Goal: Task Accomplishment & Management: Complete application form

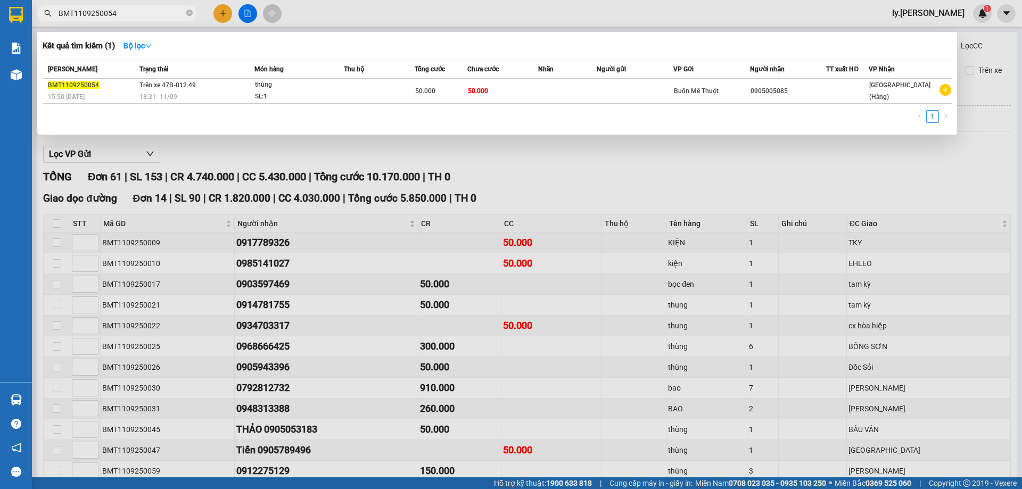
click at [103, 15] on input "BMT1109250054" at bounding box center [122, 13] width 126 height 12
click at [136, 16] on input "BMT1109250054" at bounding box center [122, 13] width 126 height 12
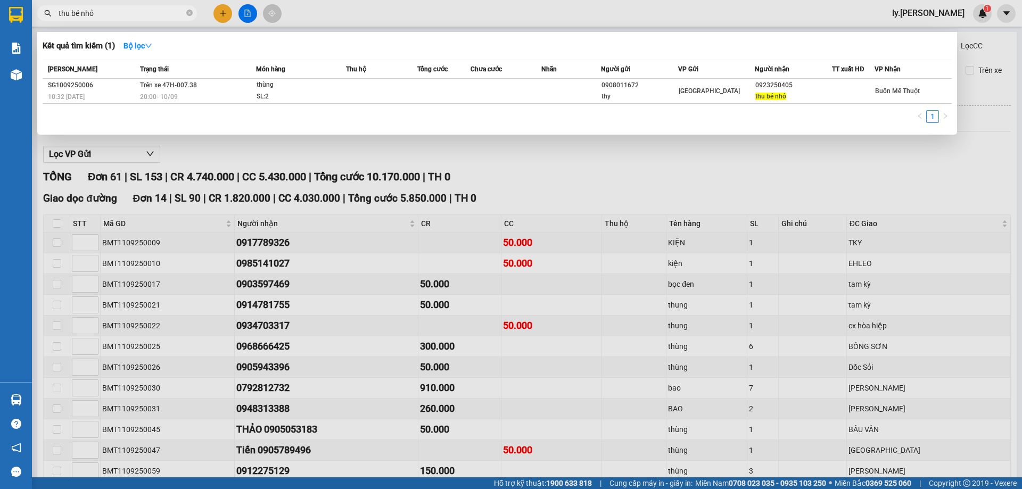
type input "thu bé nhỏ"
click at [226, 10] on div at bounding box center [511, 244] width 1022 height 489
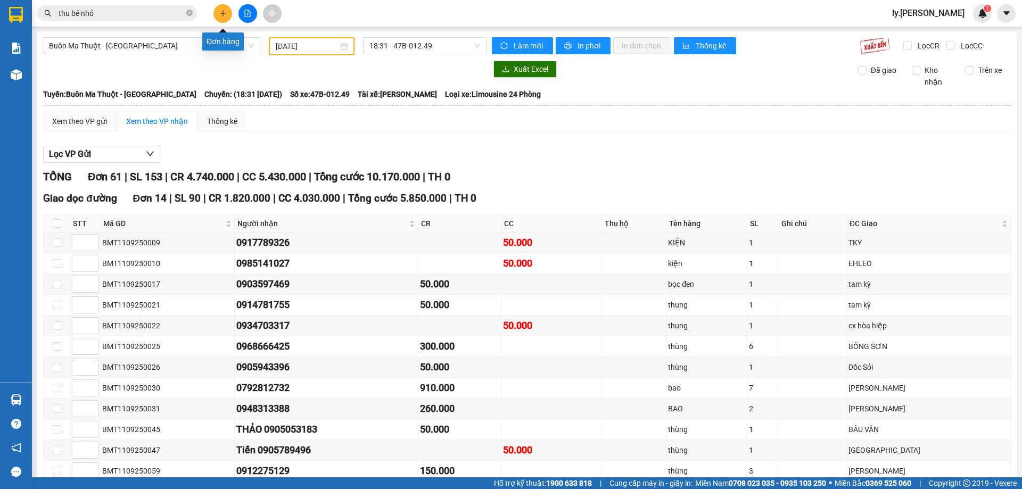
click at [226, 10] on icon "plus" at bounding box center [222, 13] width 7 height 7
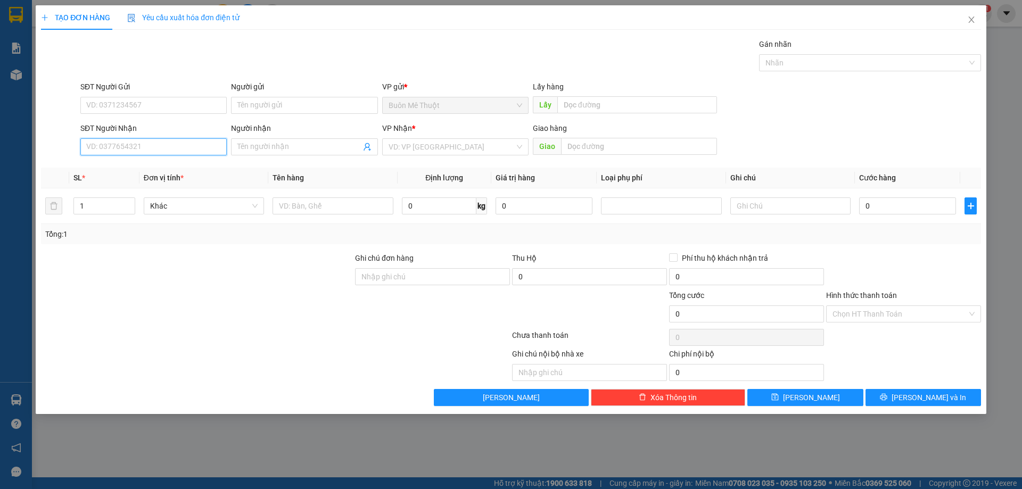
drag, startPoint x: 206, startPoint y: 150, endPoint x: 803, endPoint y: 103, distance: 598.4
click at [210, 147] on input "SĐT Người Nhận" at bounding box center [153, 146] width 146 height 17
click at [102, 145] on input "0767764133" at bounding box center [153, 146] width 146 height 17
click at [158, 141] on input "0766764133" at bounding box center [153, 146] width 146 height 17
click at [121, 183] on div "0766764133" at bounding box center [154, 185] width 134 height 12
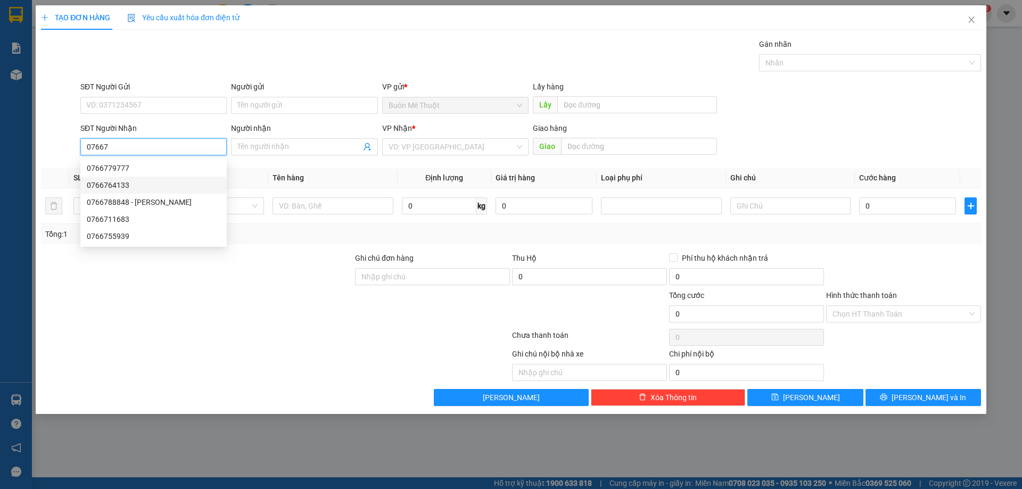
type input "0766764133"
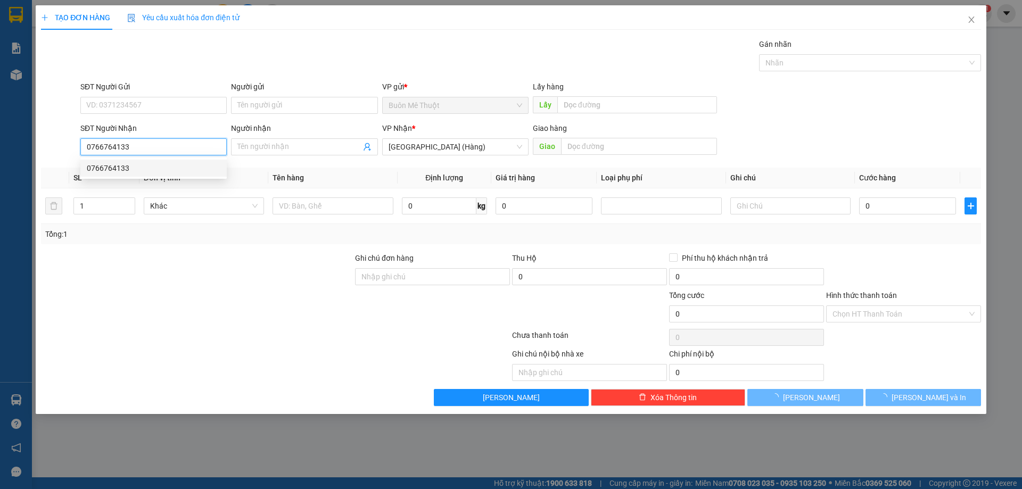
type input "50.000"
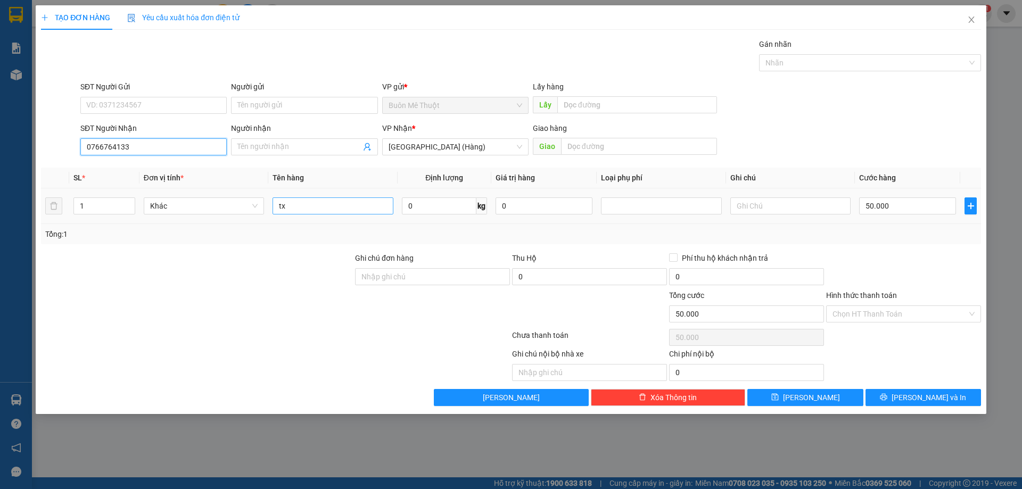
type input "0766764133"
click at [320, 204] on input "tx" at bounding box center [332, 205] width 120 height 17
type input "thùng"
click at [910, 194] on td "50.000" at bounding box center [907, 206] width 105 height 36
click at [912, 210] on input "50.000" at bounding box center [907, 205] width 97 height 17
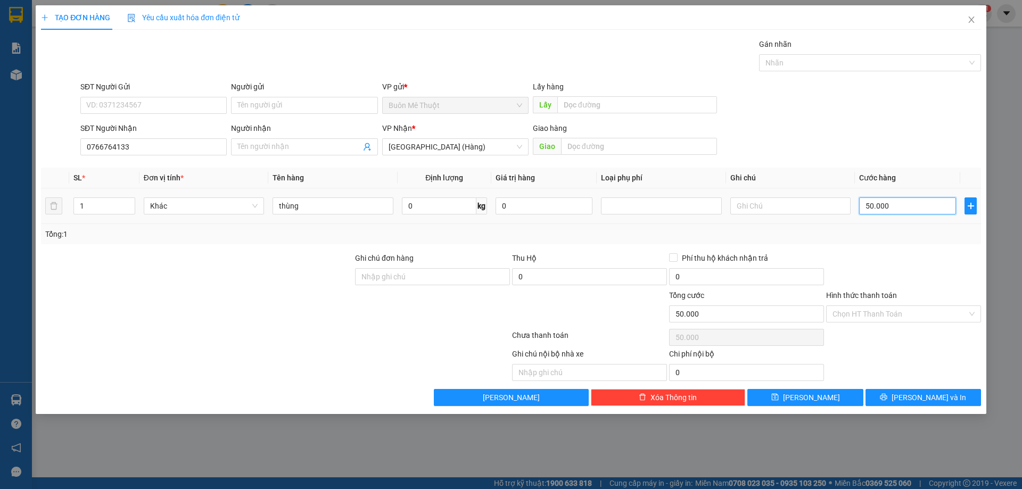
type input "4"
type input "40"
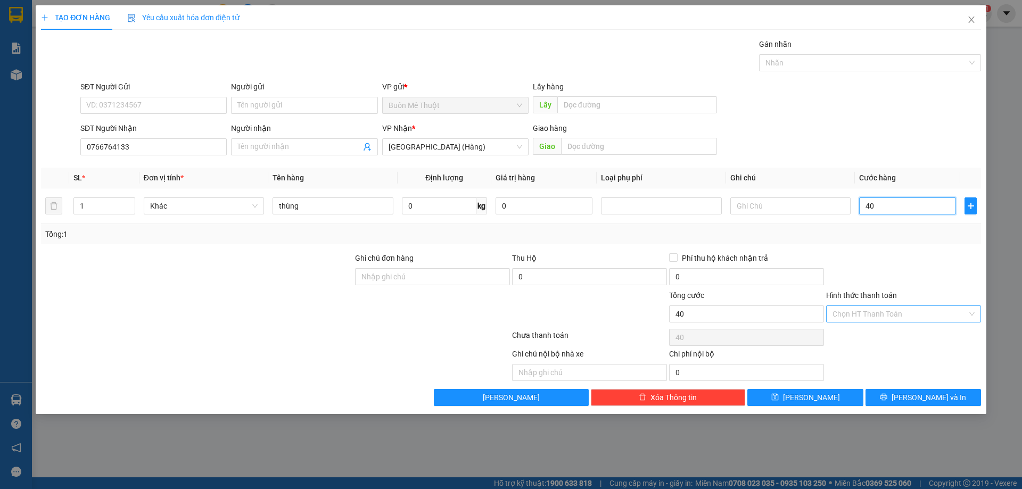
type input "40"
type input "40.000"
click at [908, 320] on input "Hình thức thanh toán" at bounding box center [899, 314] width 135 height 16
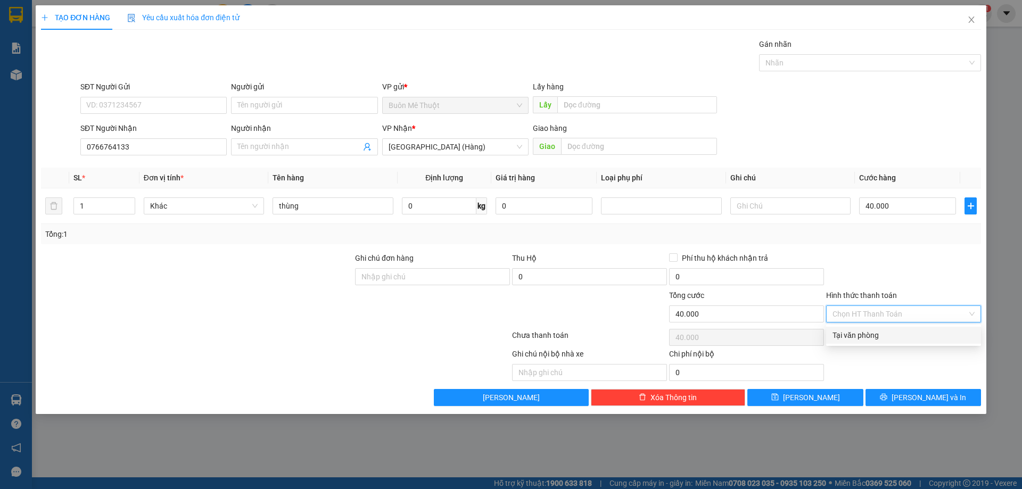
drag, startPoint x: 903, startPoint y: 334, endPoint x: 929, endPoint y: 345, distance: 28.4
click at [903, 335] on div "Tại văn phòng" at bounding box center [903, 335] width 142 height 12
type input "0"
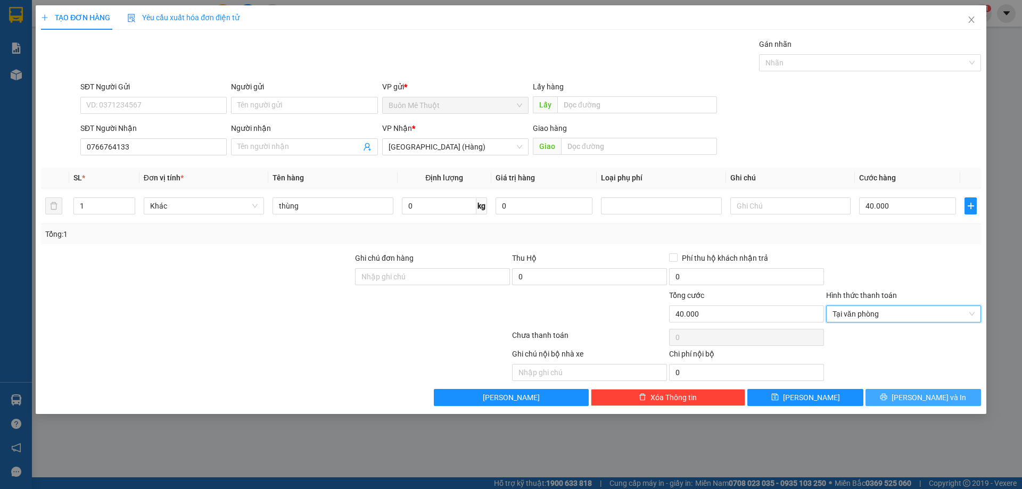
click at [936, 395] on span "[PERSON_NAME] và In" at bounding box center [928, 398] width 75 height 12
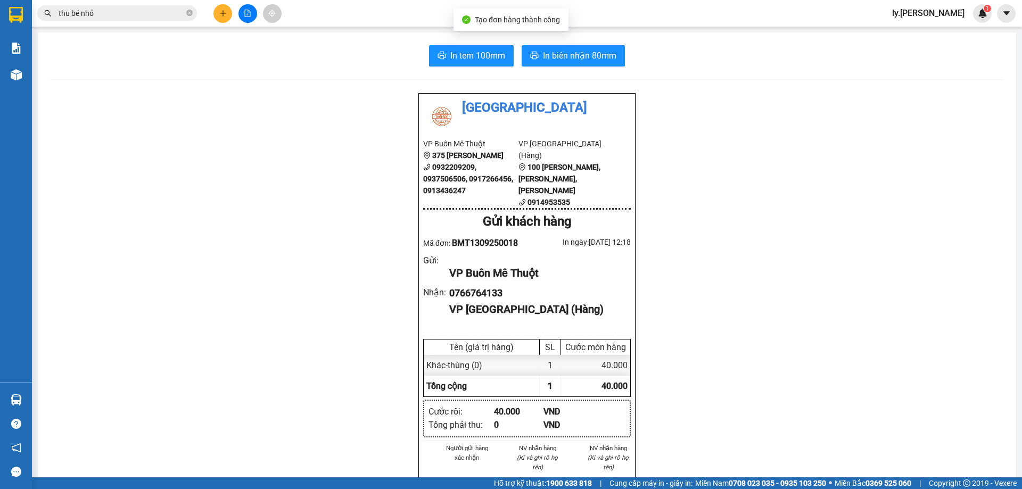
click at [586, 67] on div "In tem 100mm In biên nhận 80mm Thái Sơn VP Buôn Mê Thuột 375 Hoàng Diệu 0932209…" at bounding box center [527, 479] width 978 height 894
click at [588, 59] on span "In biên nhận 80mm" at bounding box center [579, 55] width 73 height 13
